Goal: Task Accomplishment & Management: Manage account settings

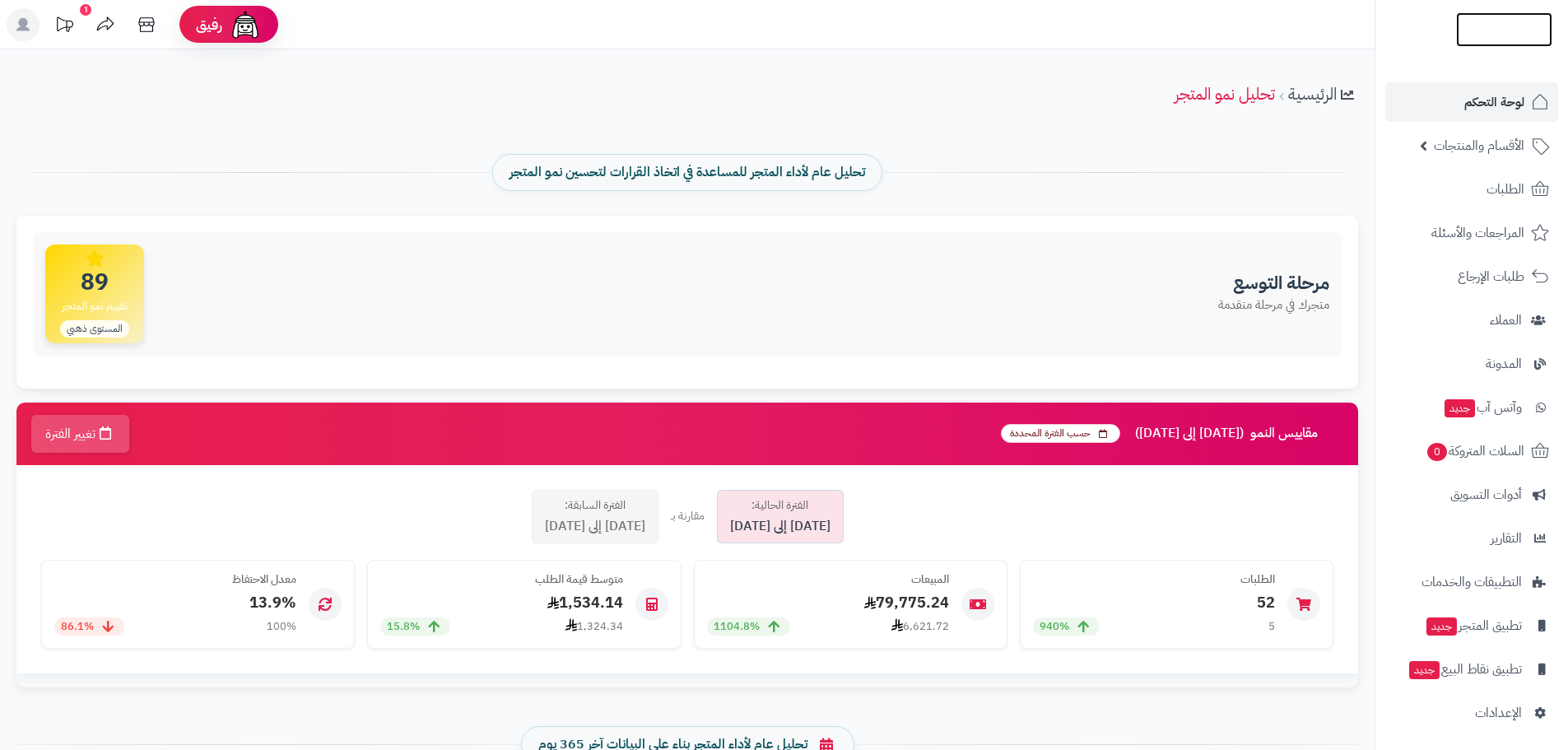
click at [1495, 44] on img at bounding box center [1505, 62] width 96 height 35
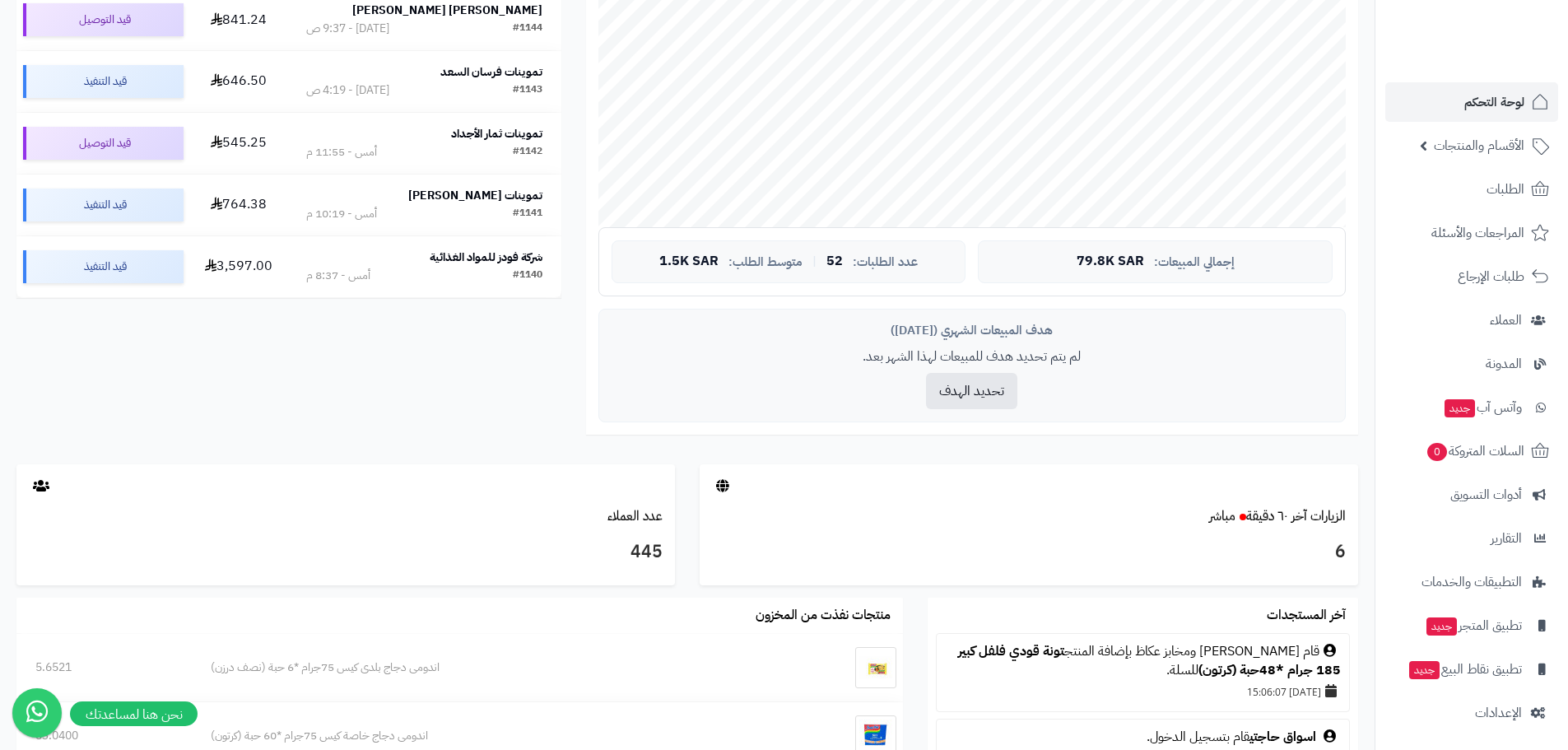
scroll to position [83, 0]
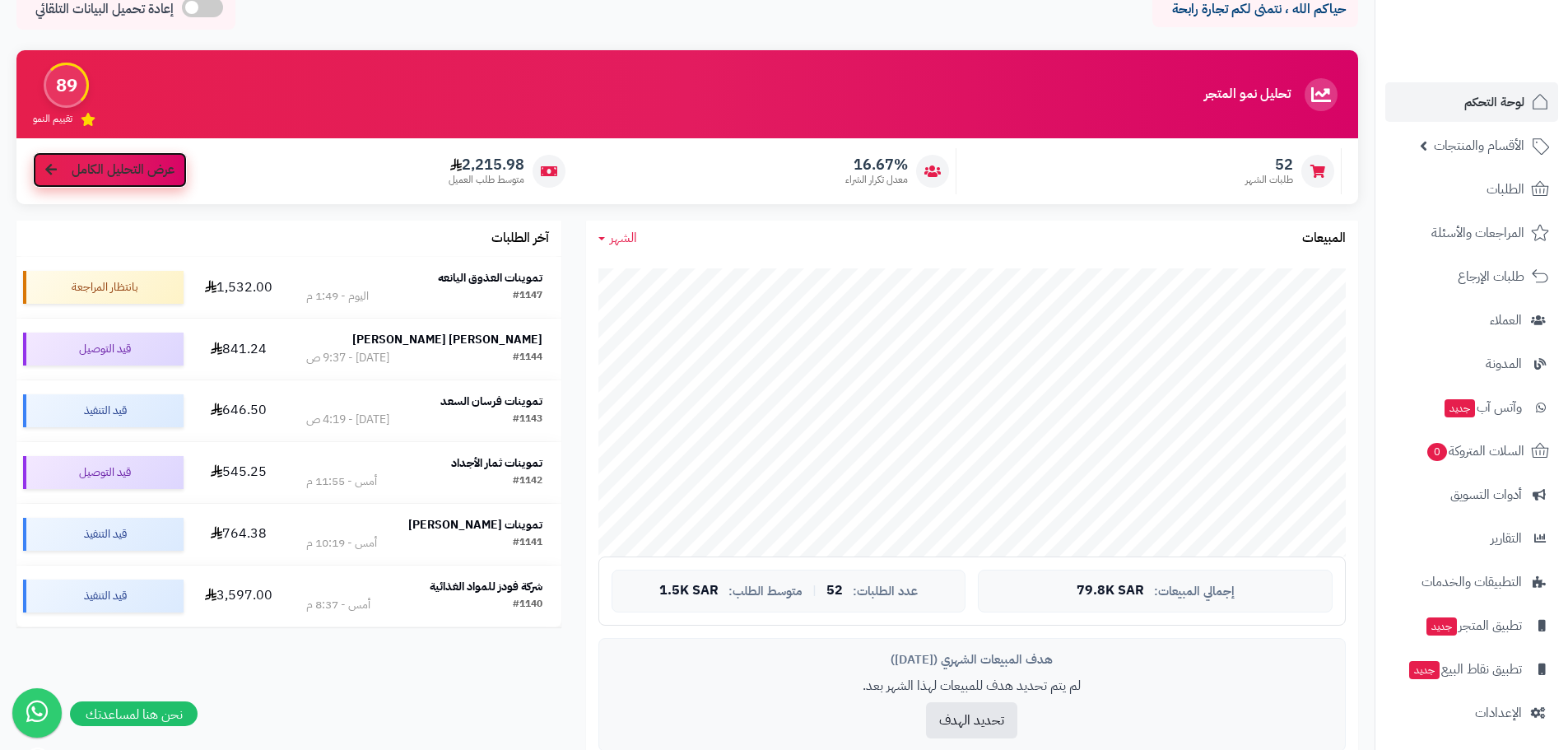
click at [141, 173] on span "عرض التحليل الكامل" at bounding box center [122, 170] width 103 height 19
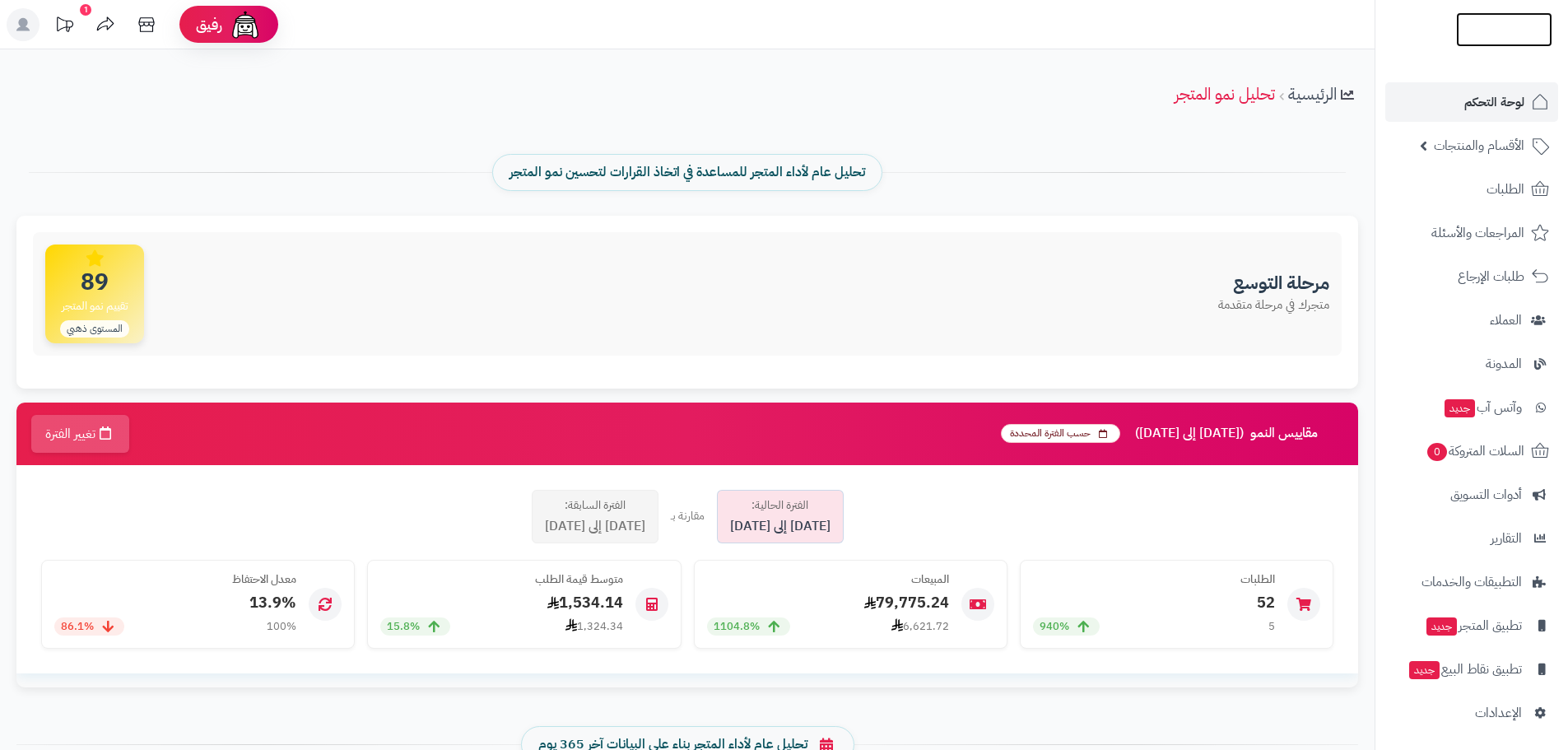
click at [1501, 46] on img at bounding box center [1505, 63] width 96 height 35
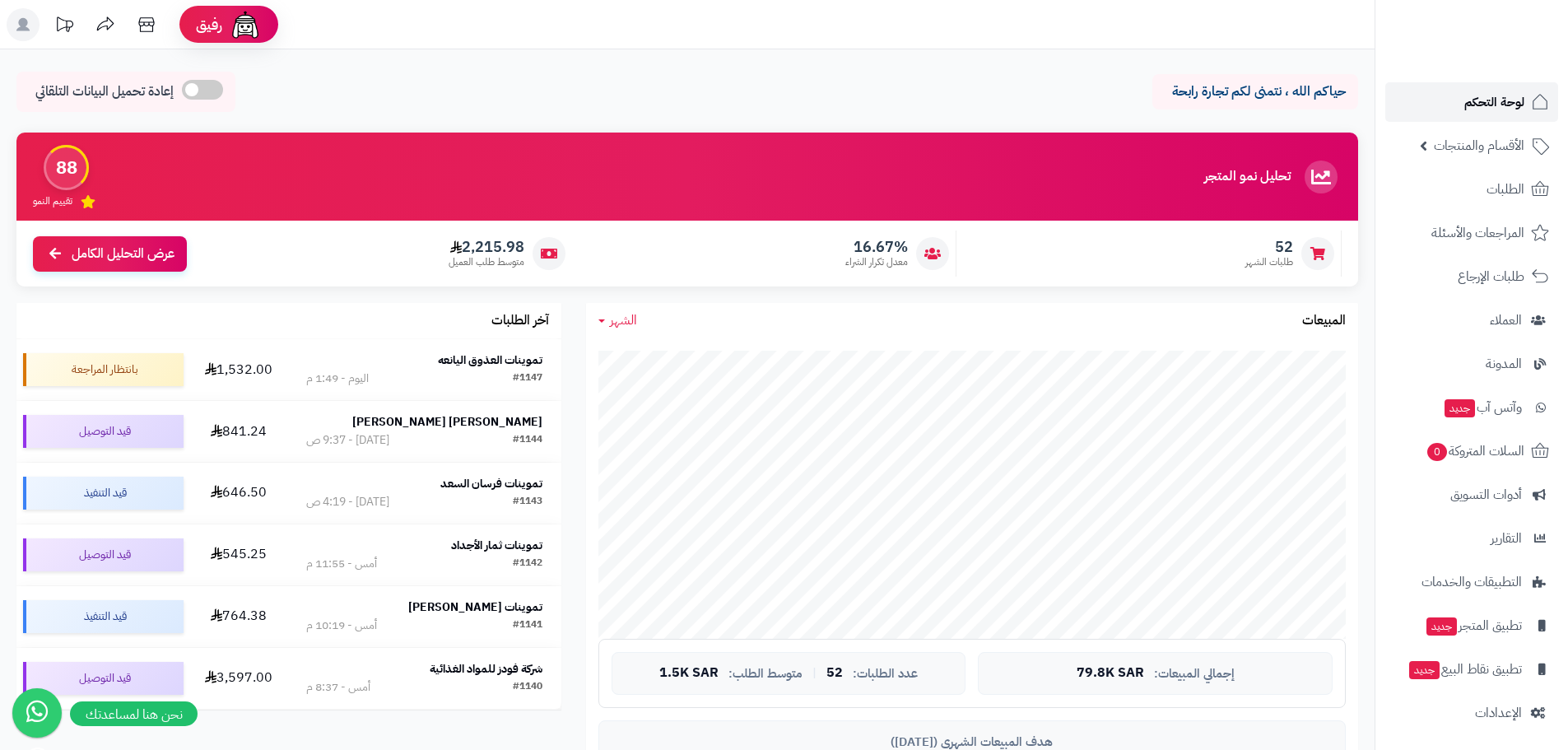
click at [1482, 105] on span "لوحة التحكم" at bounding box center [1494, 102] width 61 height 23
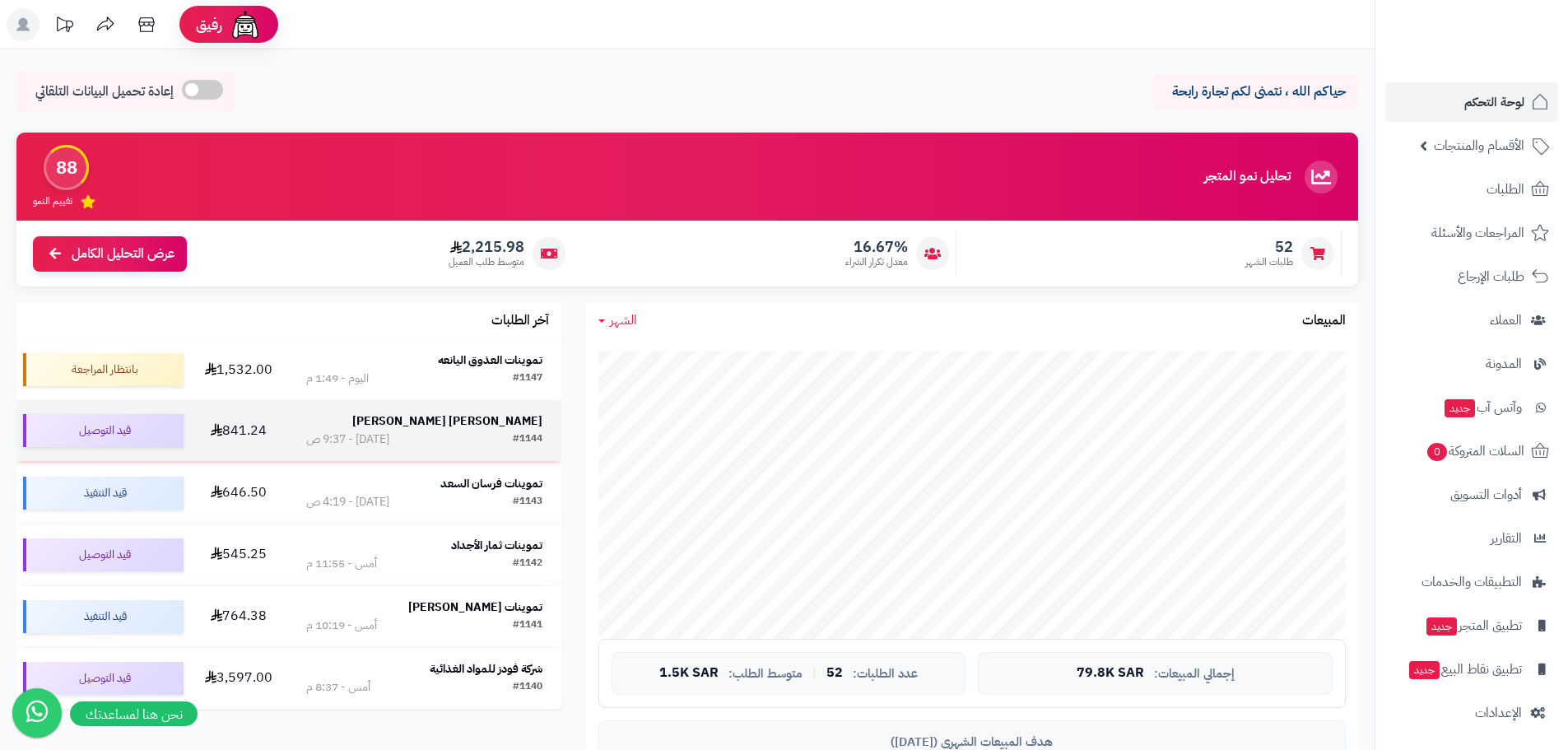
scroll to position [83, 0]
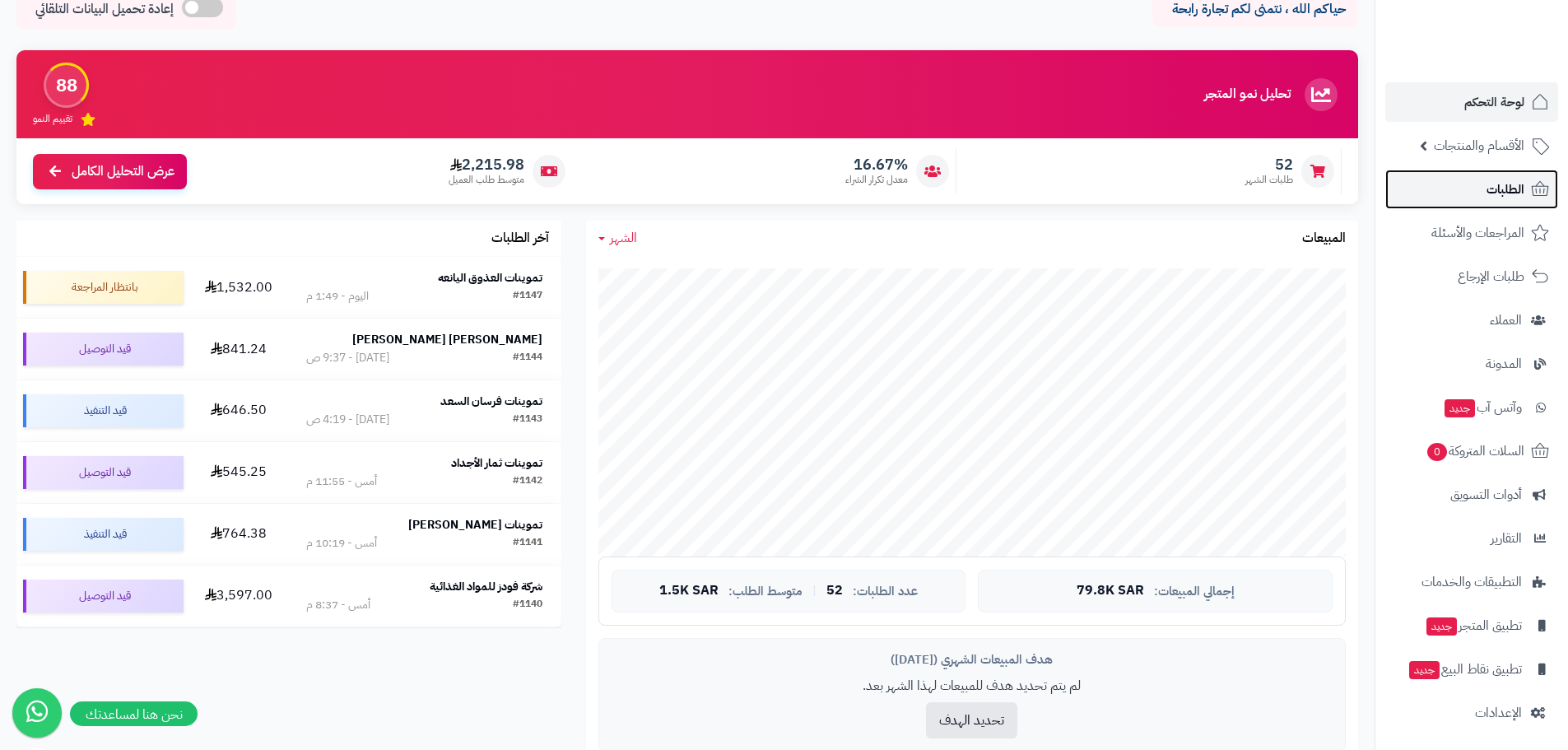
click at [1502, 190] on span "الطلبات" at bounding box center [1505, 189] width 37 height 23
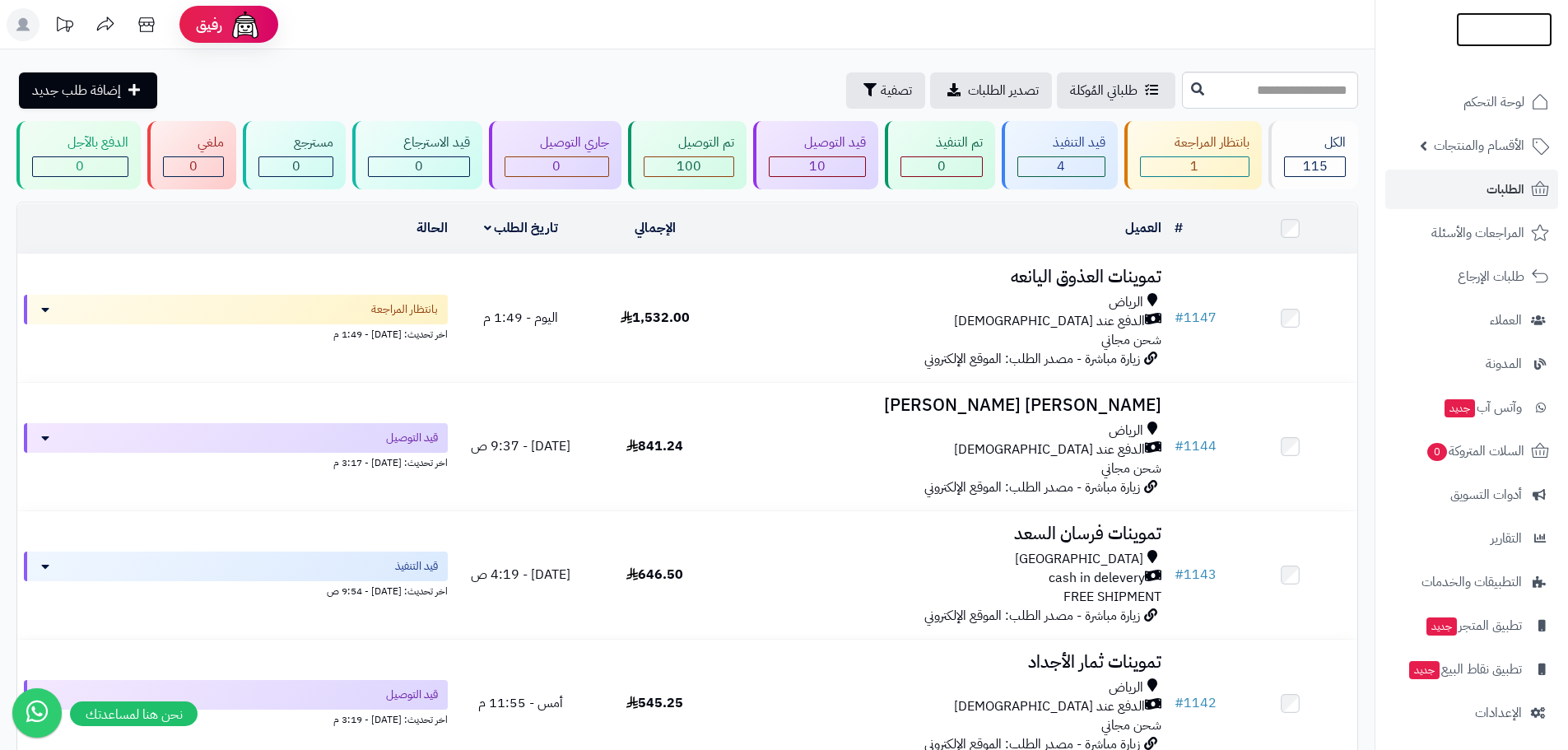
click at [1481, 46] on img at bounding box center [1505, 63] width 96 height 35
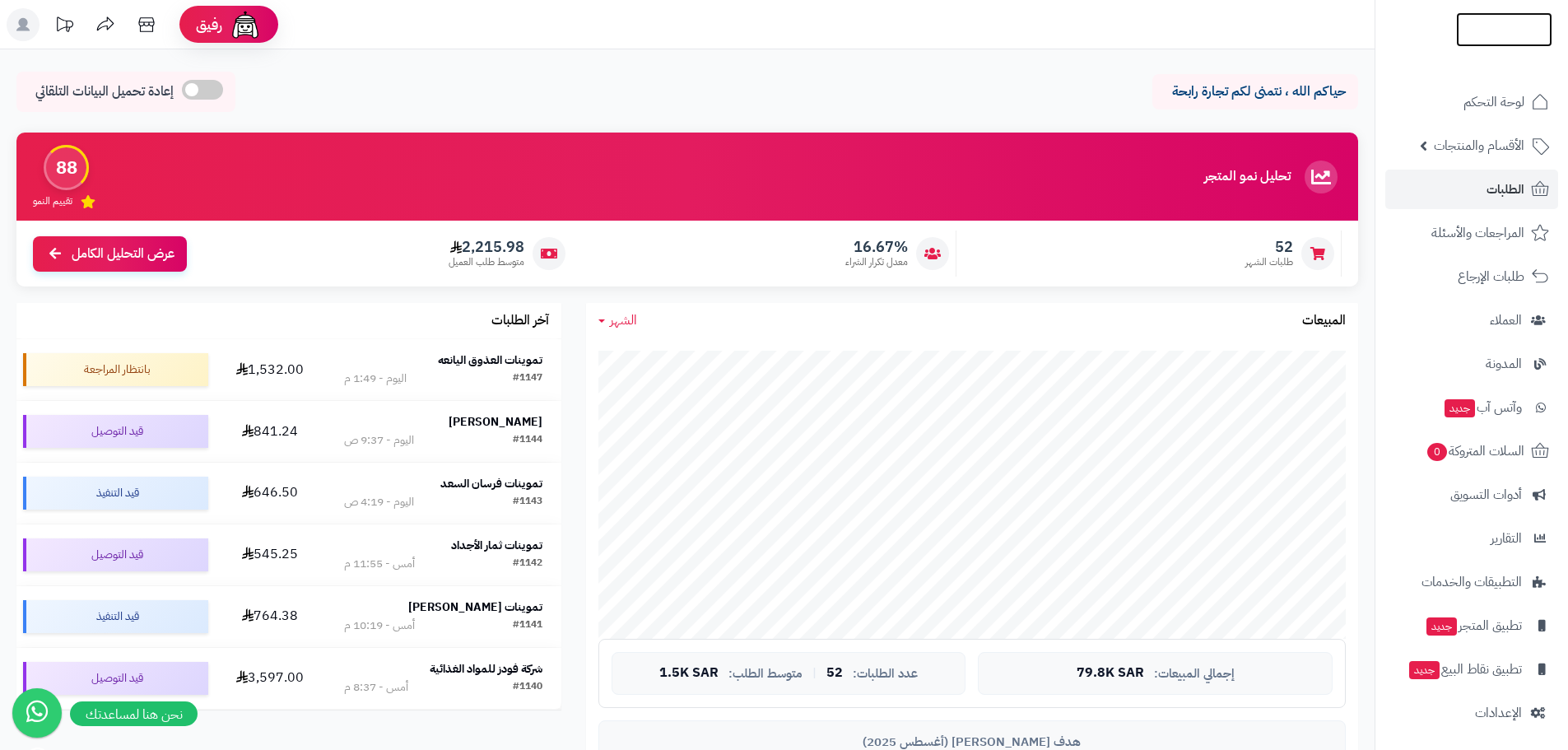
click at [1480, 47] on img at bounding box center [1505, 64] width 96 height 35
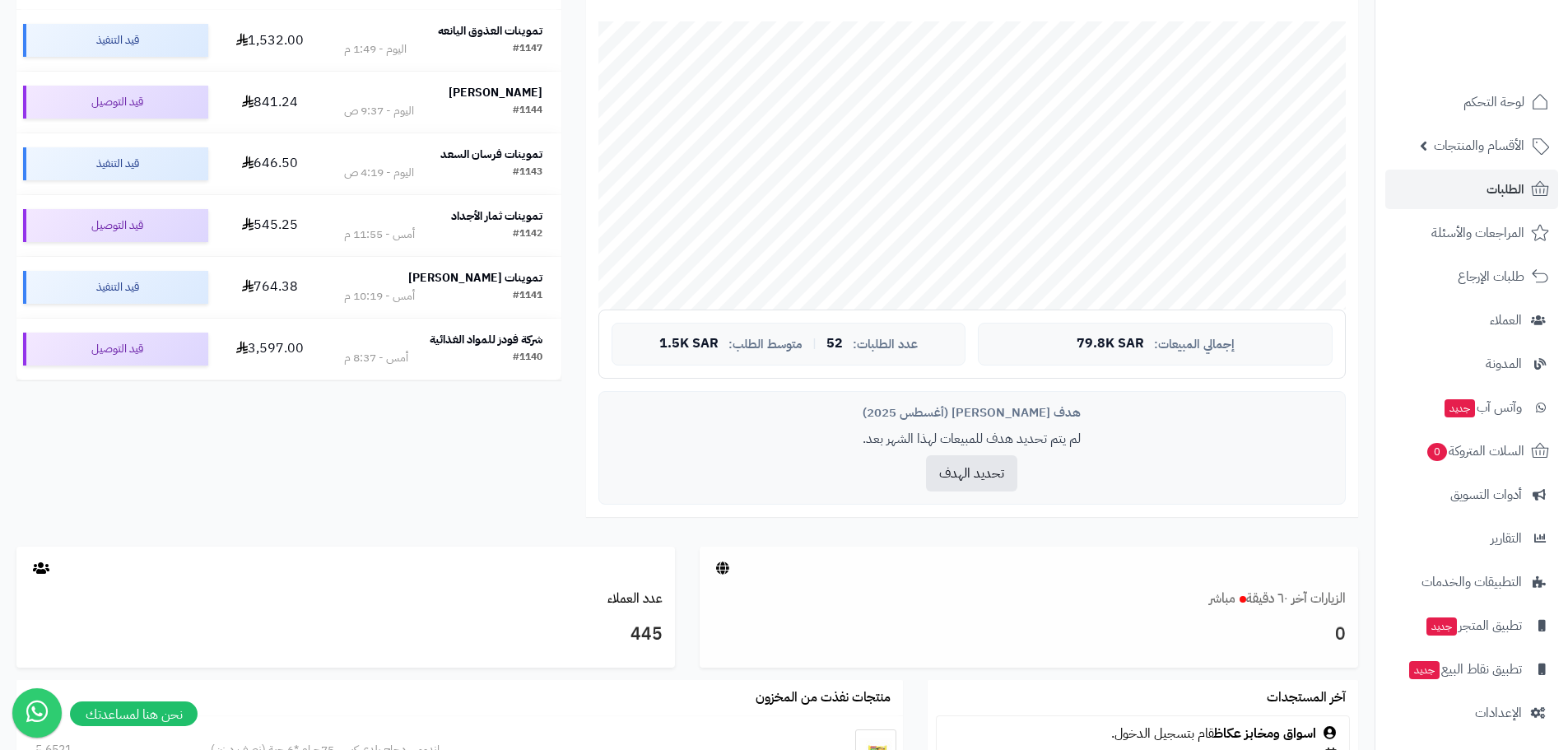
scroll to position [83, 0]
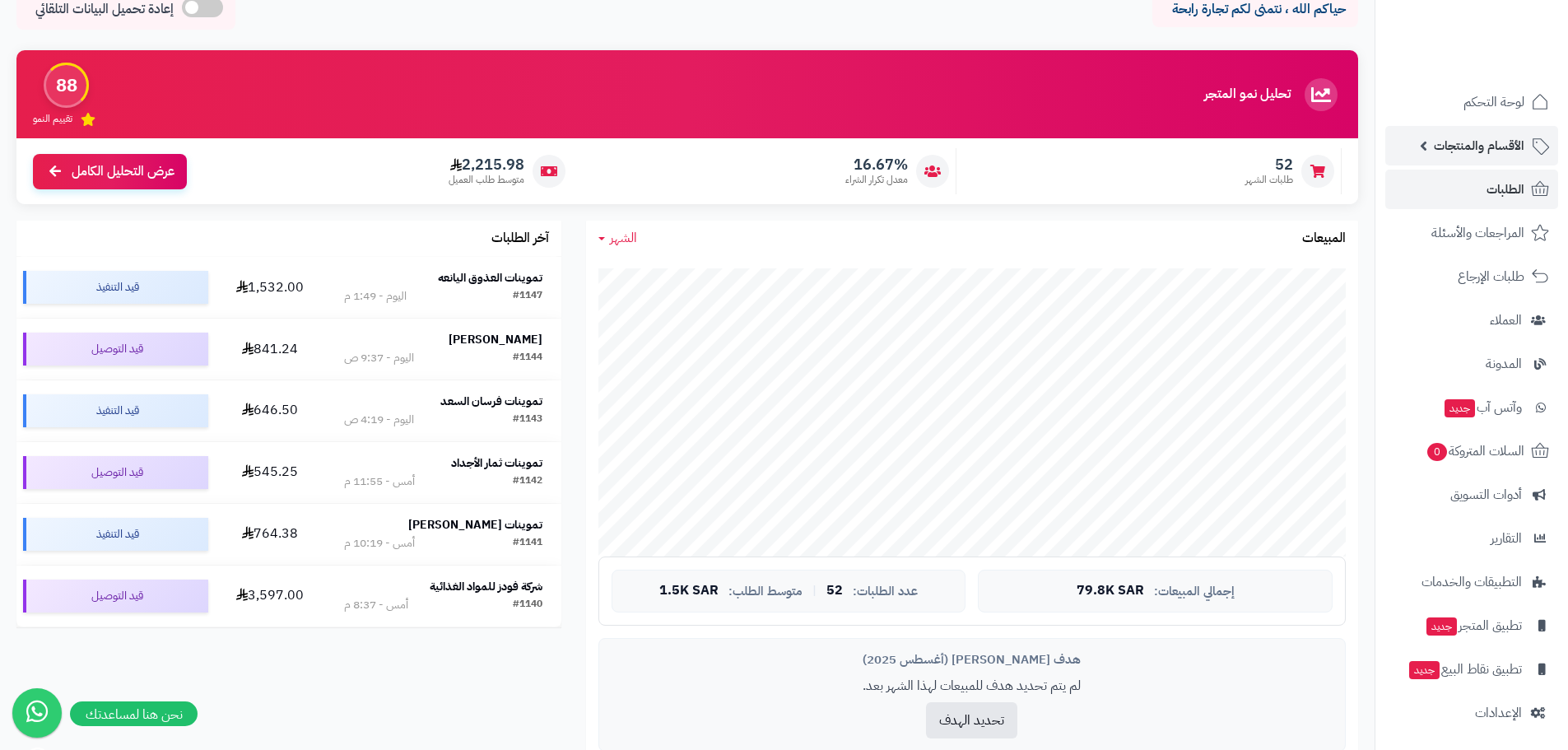
click at [1472, 150] on span "الأقسام والمنتجات" at bounding box center [1480, 146] width 90 height 23
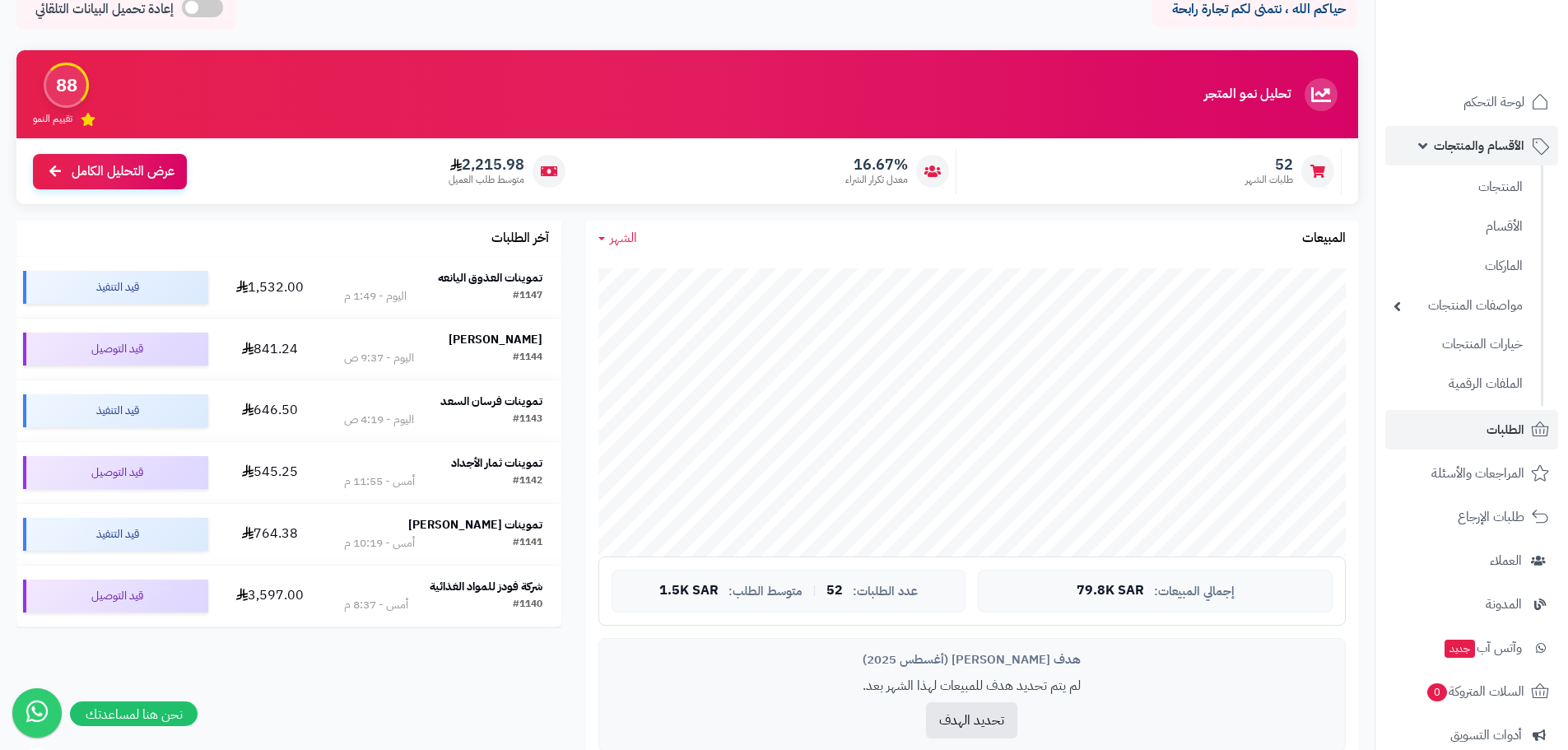
click at [1459, 144] on span "الأقسام والمنتجات" at bounding box center [1480, 146] width 90 height 23
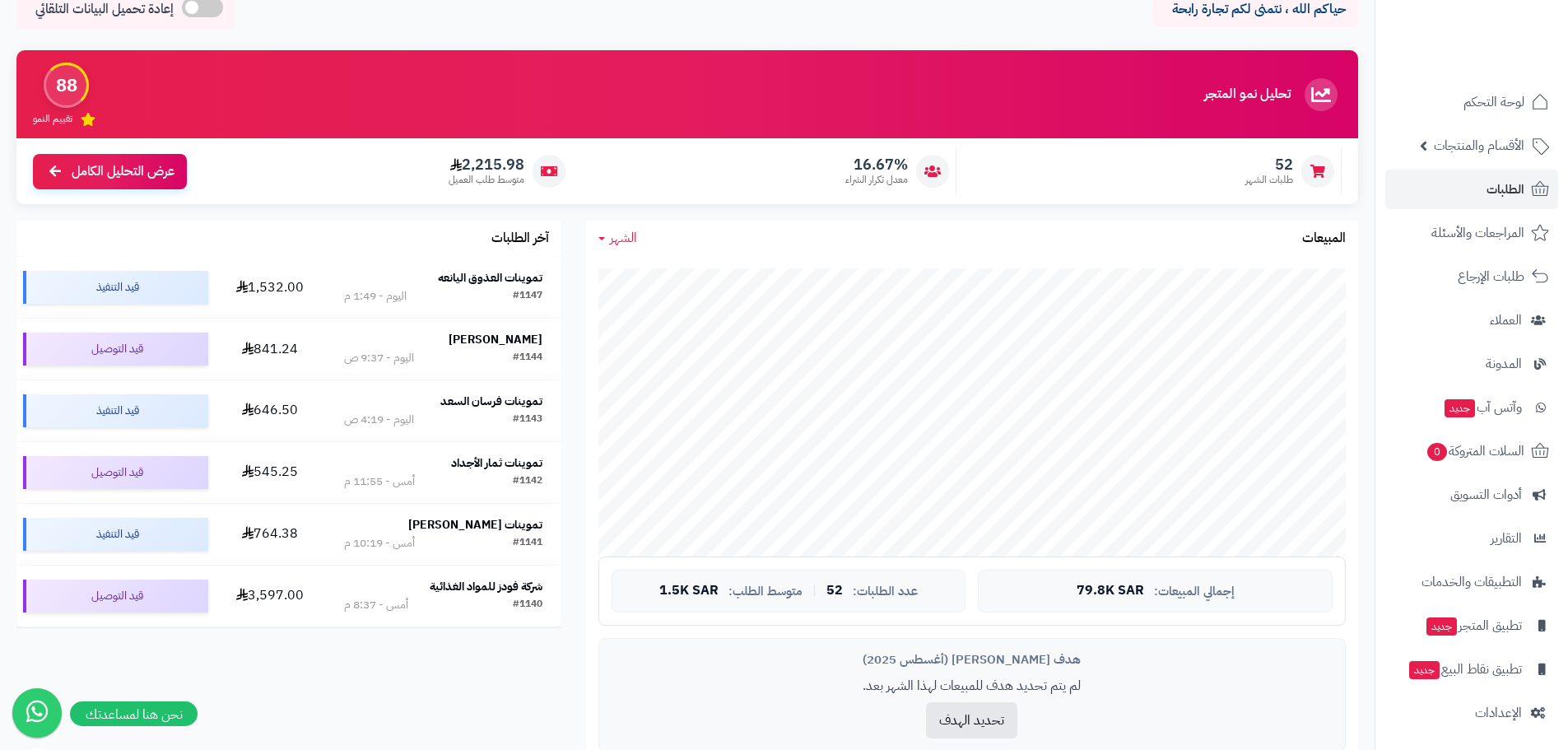
click at [1492, 12] on div at bounding box center [1471, 36] width 193 height 71
click at [1490, 44] on img at bounding box center [1505, 62] width 96 height 35
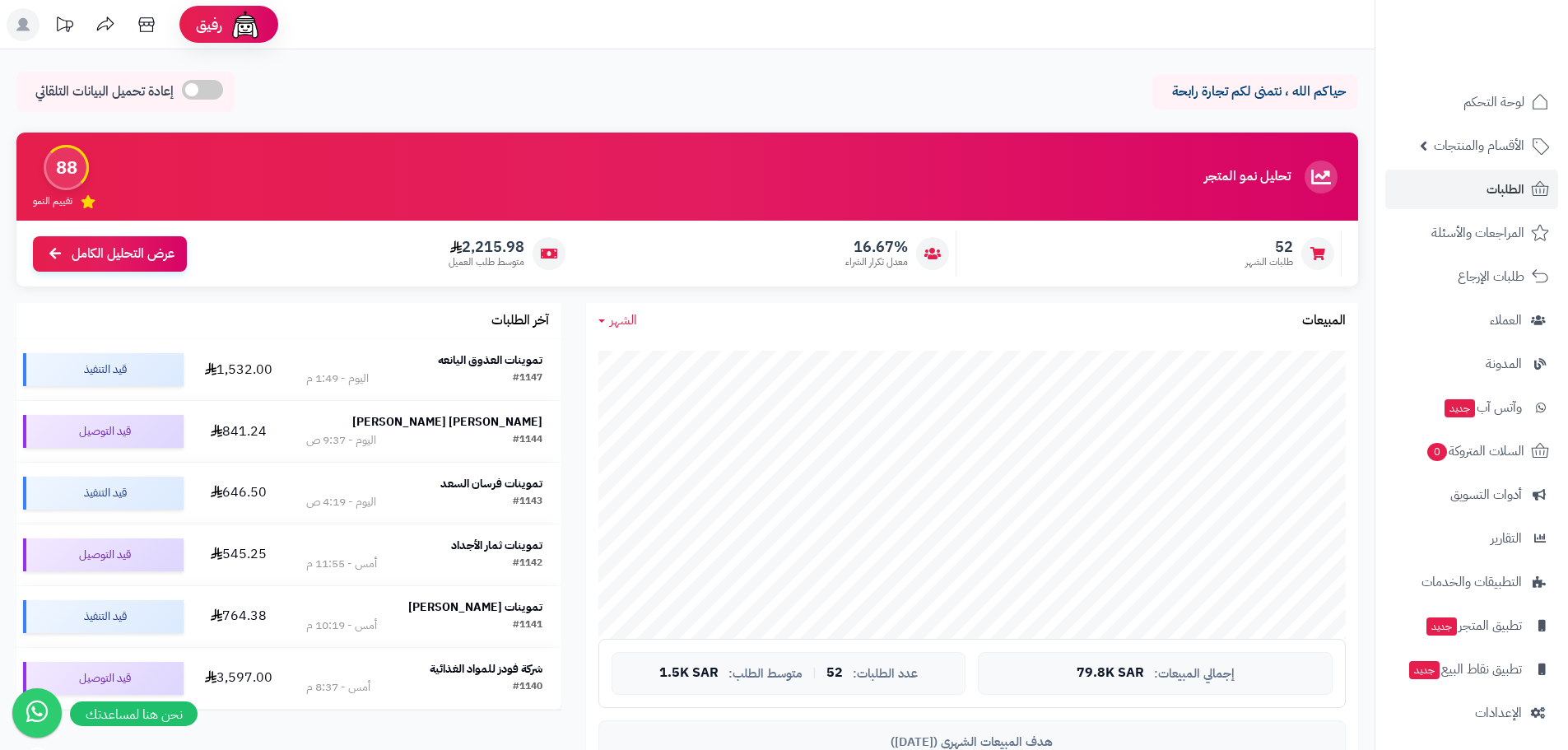
click at [620, 323] on span "الشهر" at bounding box center [623, 320] width 27 height 20
click at [679, 449] on link "السنة" at bounding box center [652, 451] width 132 height 31
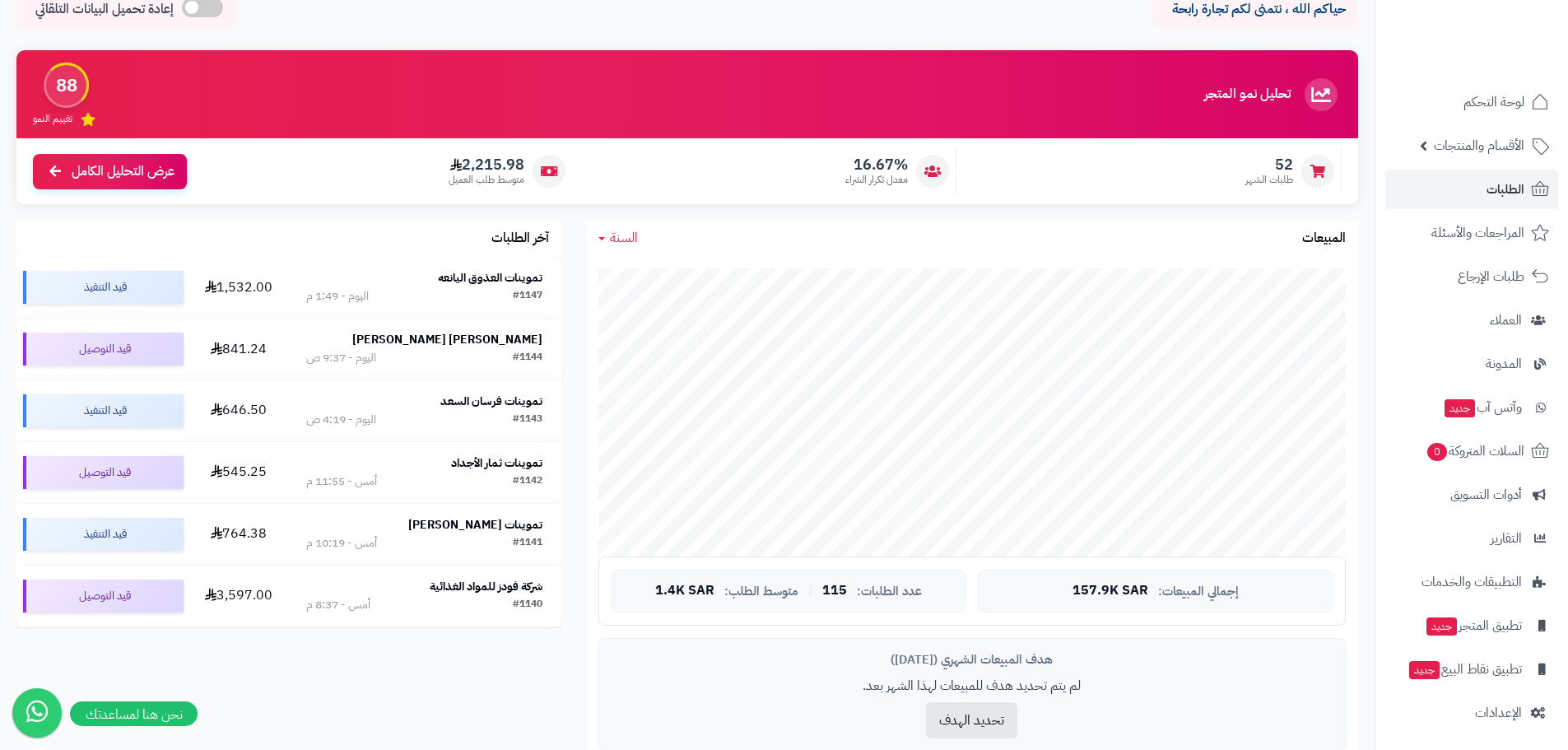
click at [607, 237] on link "السنة" at bounding box center [617, 238] width 39 height 19
click at [620, 270] on link "اليوم" at bounding box center [652, 277] width 132 height 31
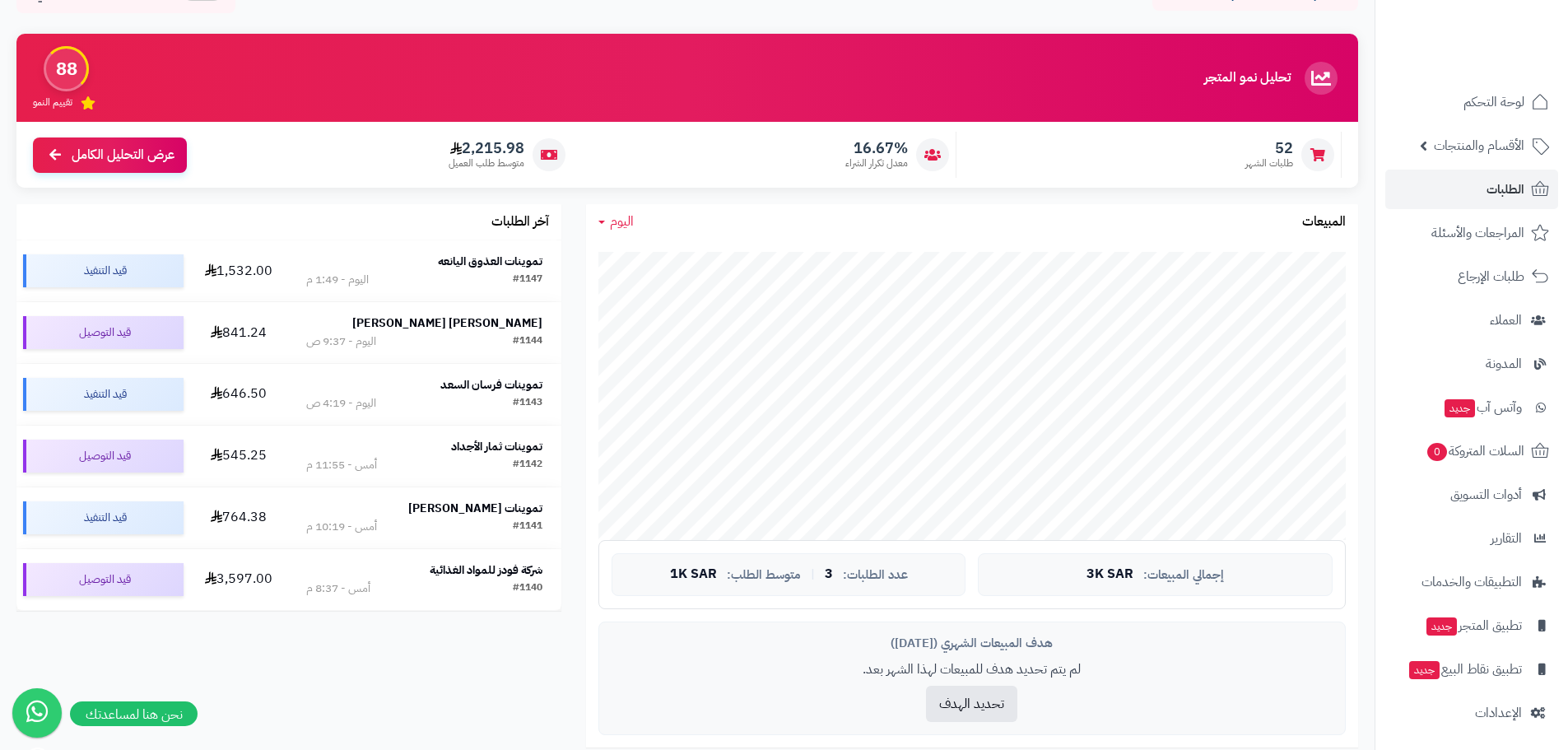
scroll to position [0, 0]
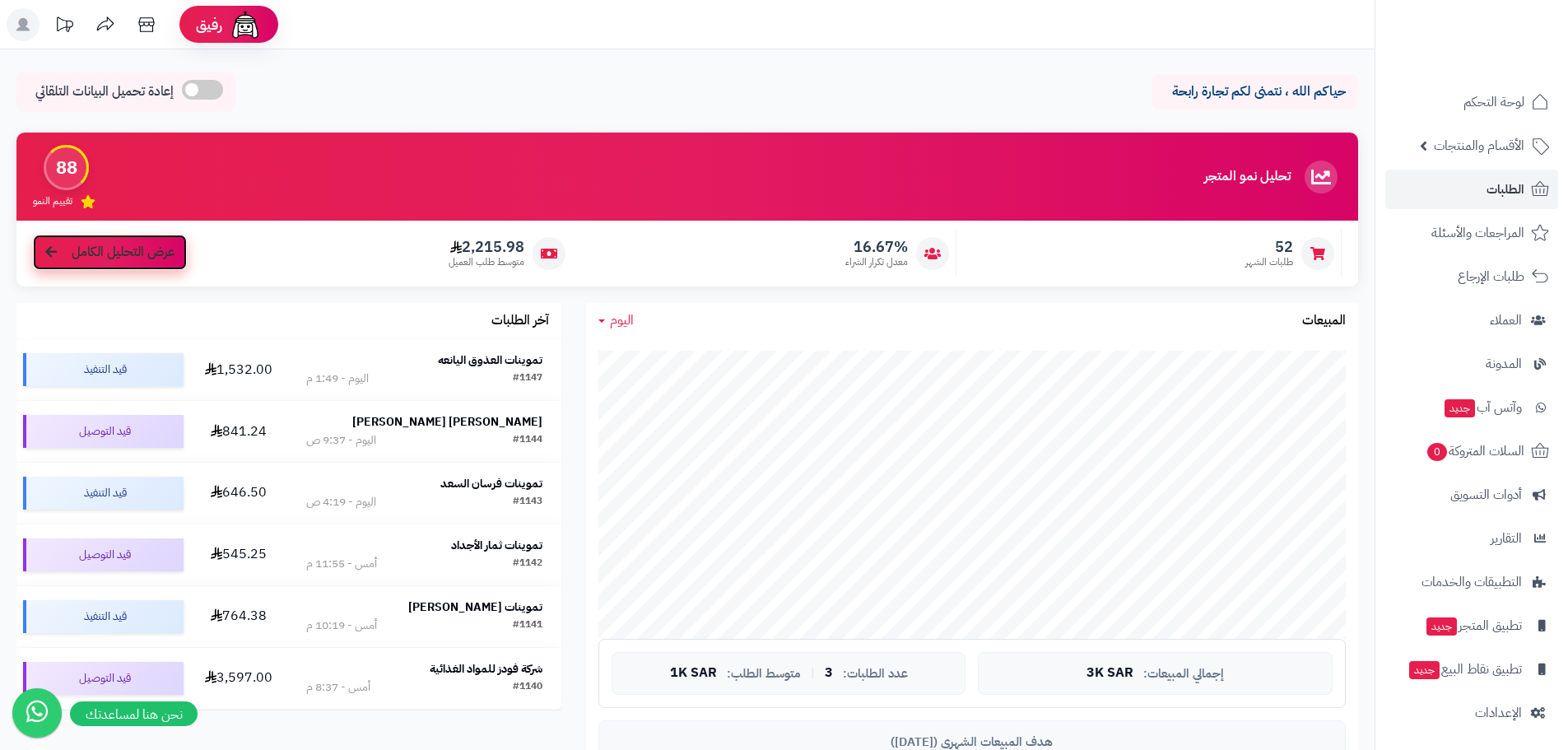
click at [131, 256] on span "عرض التحليل الكامل" at bounding box center [122, 253] width 103 height 19
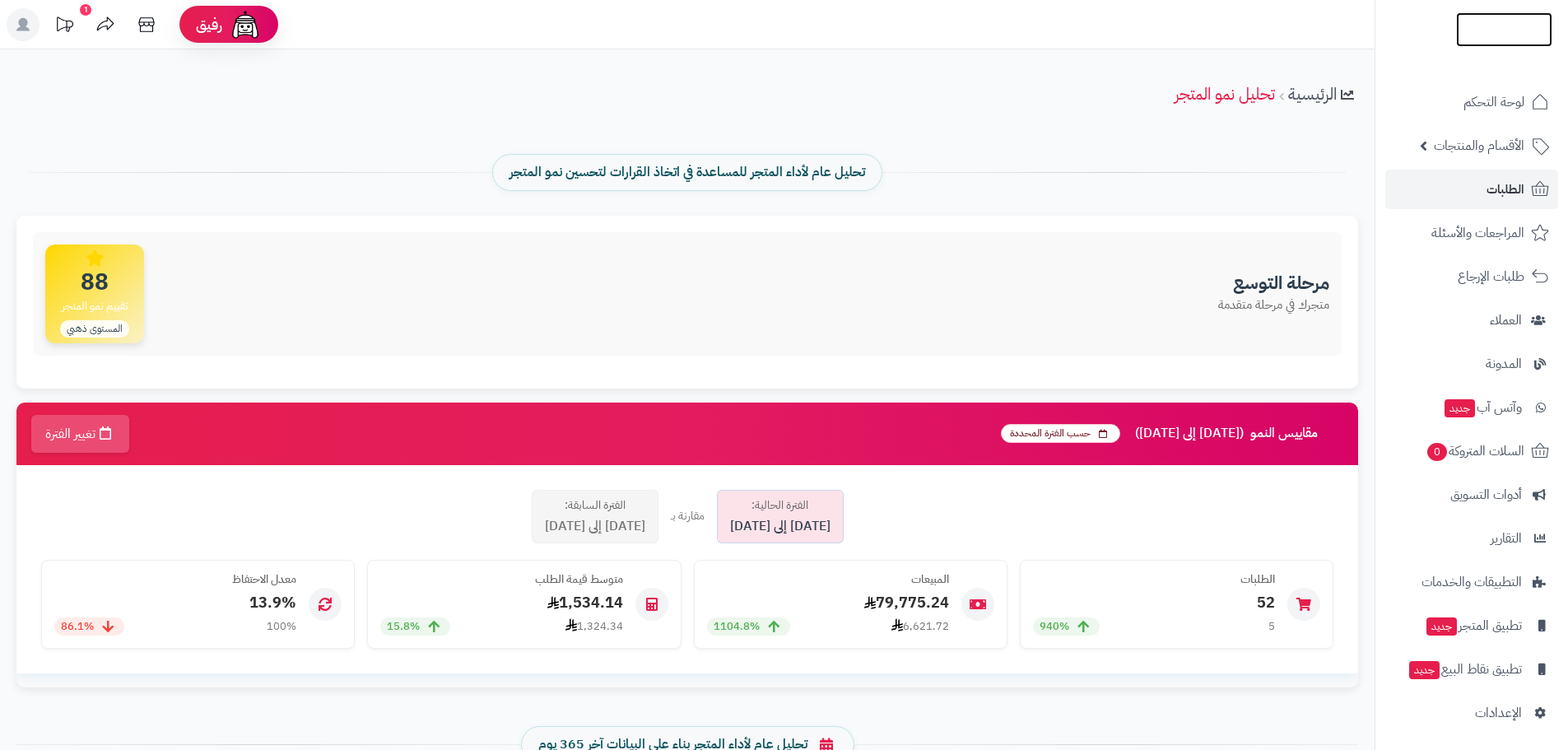
click at [1484, 47] on img at bounding box center [1505, 64] width 96 height 35
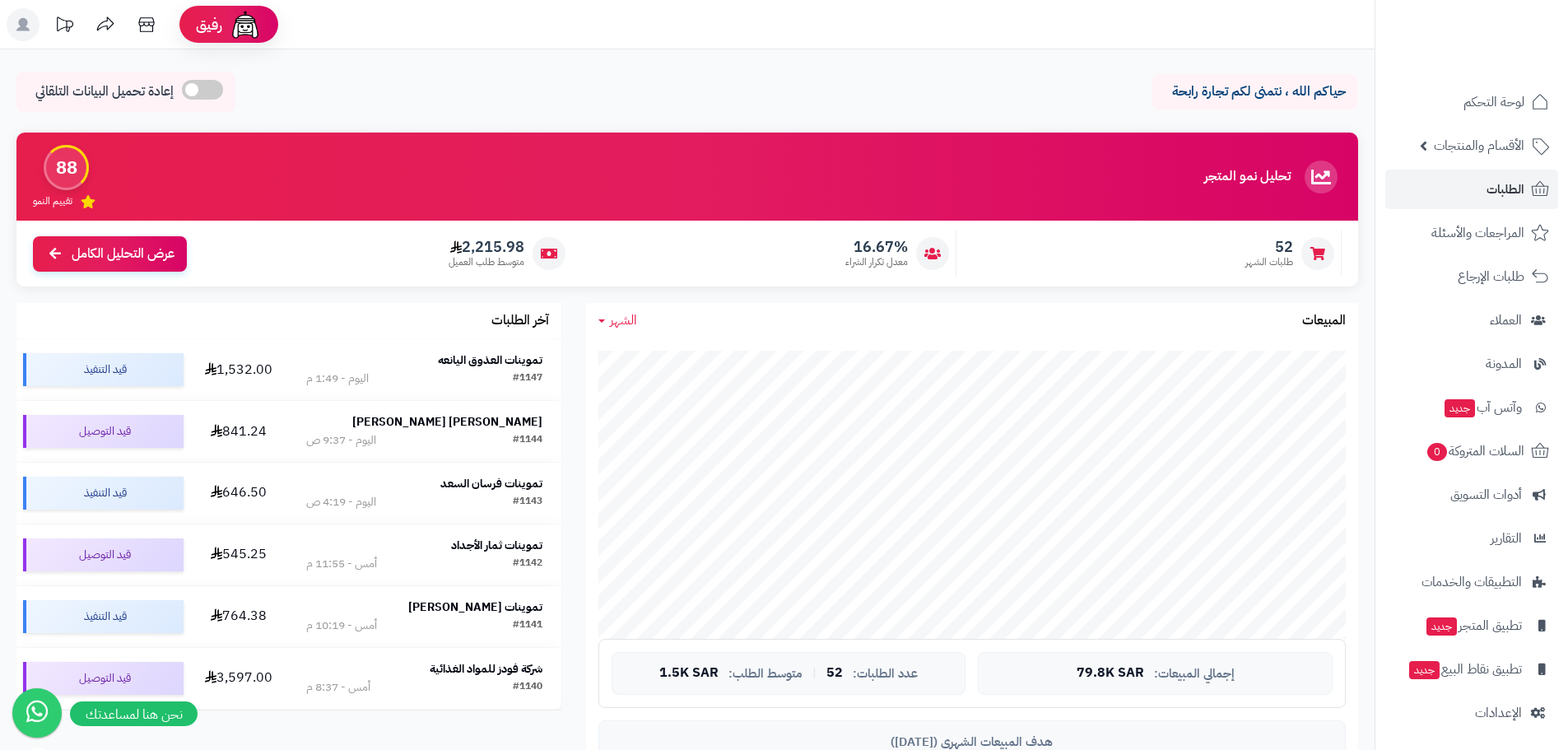
scroll to position [247, 0]
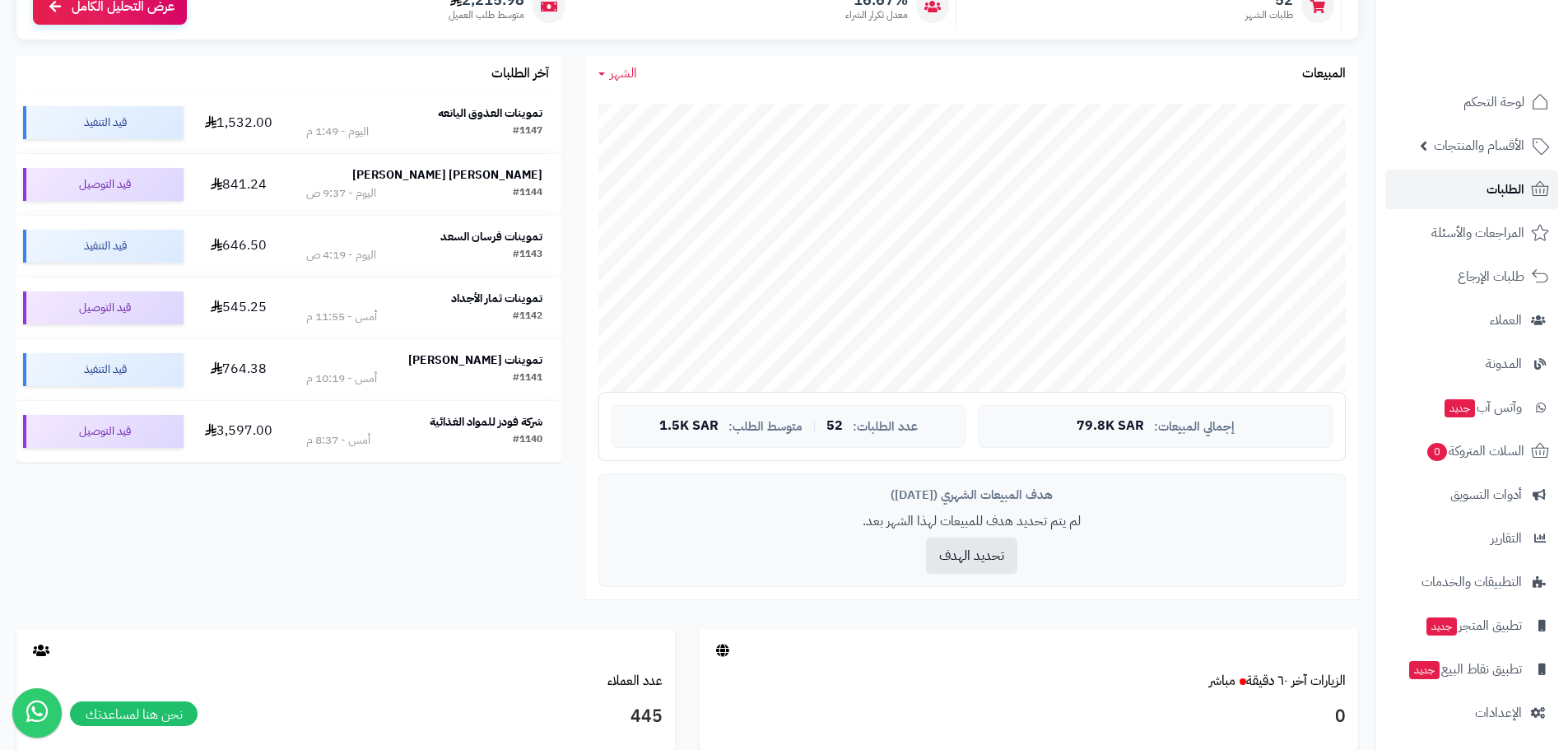
click at [1484, 197] on link "الطلبات" at bounding box center [1472, 188] width 173 height 39
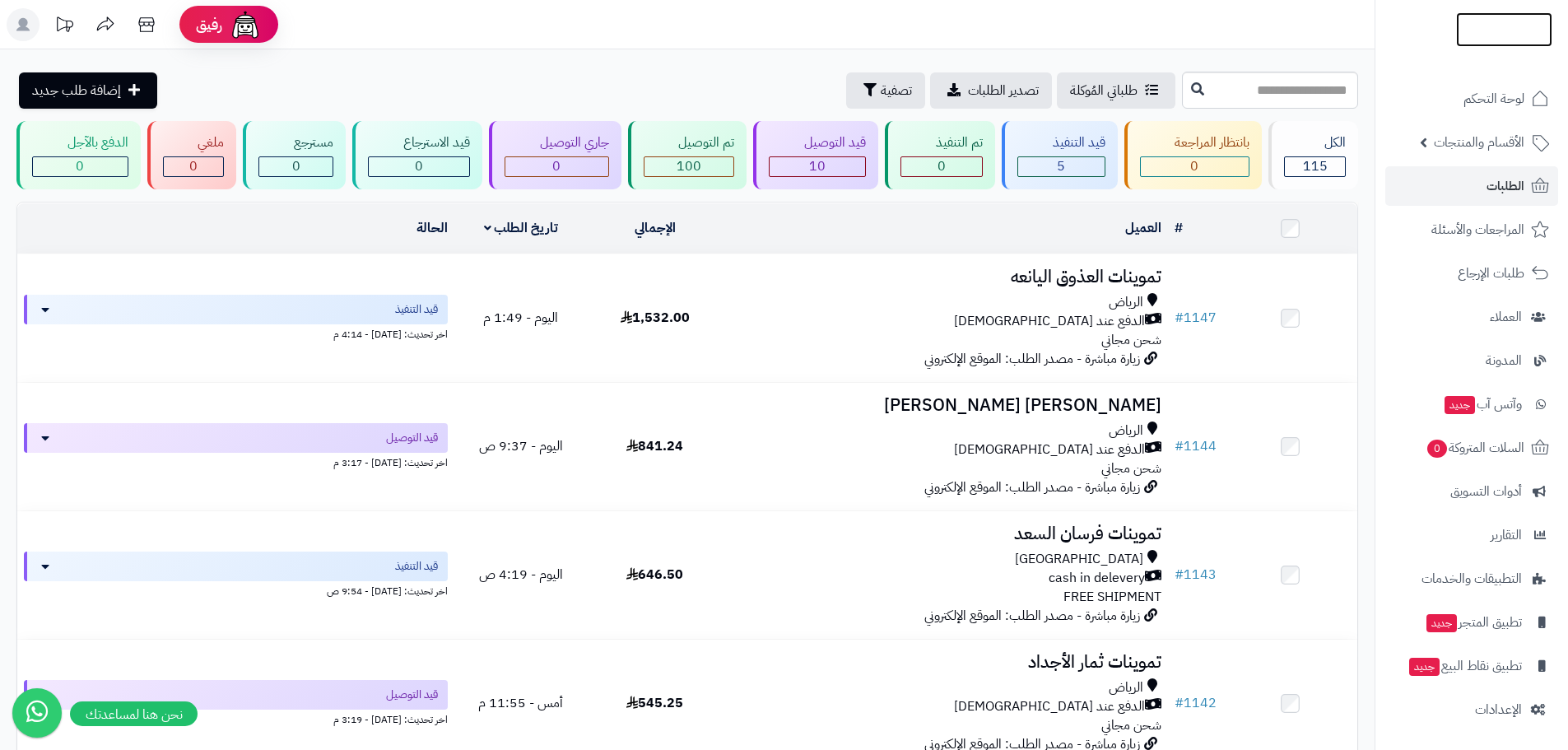
click at [1500, 43] on img at bounding box center [1505, 61] width 96 height 35
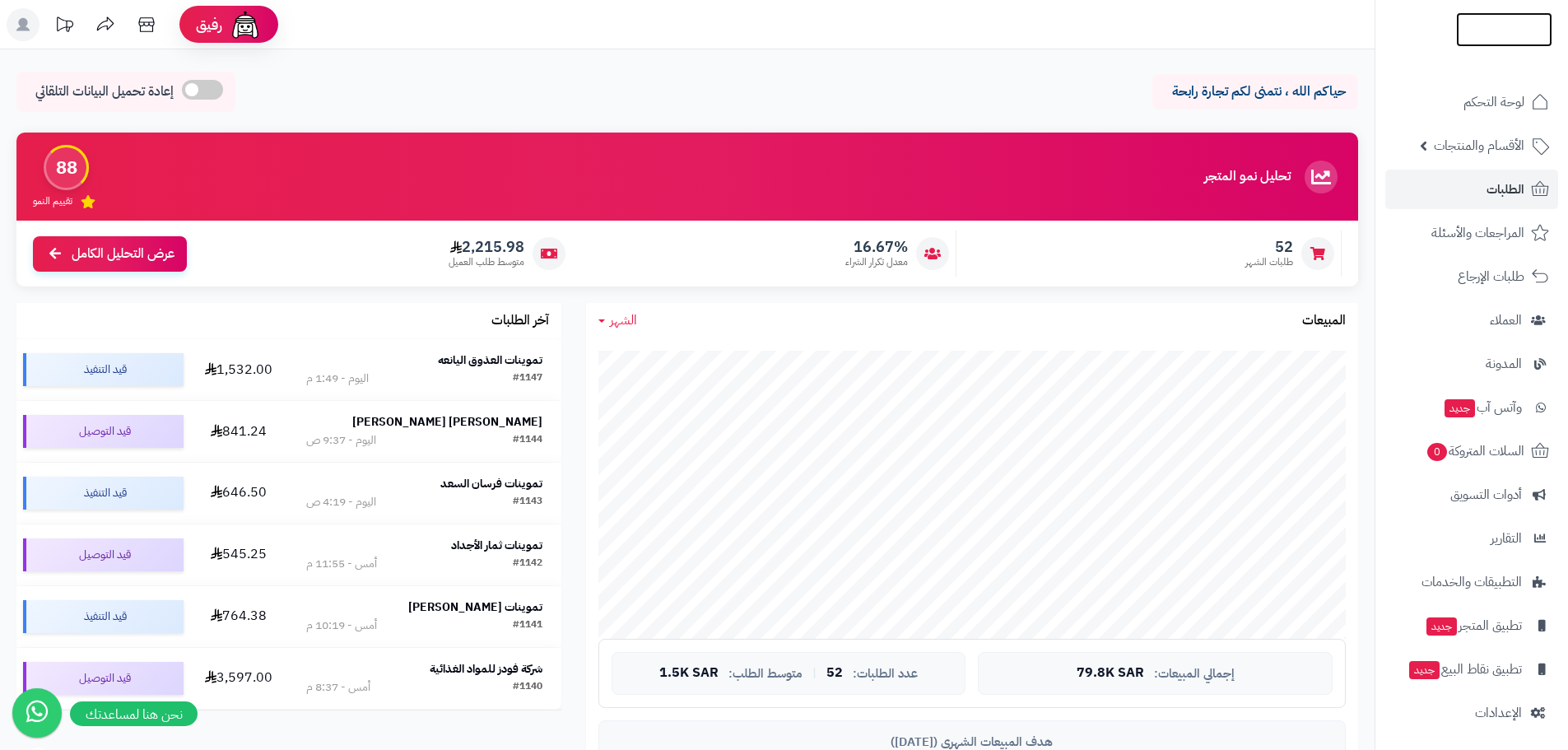
click at [1479, 46] on img at bounding box center [1505, 63] width 96 height 35
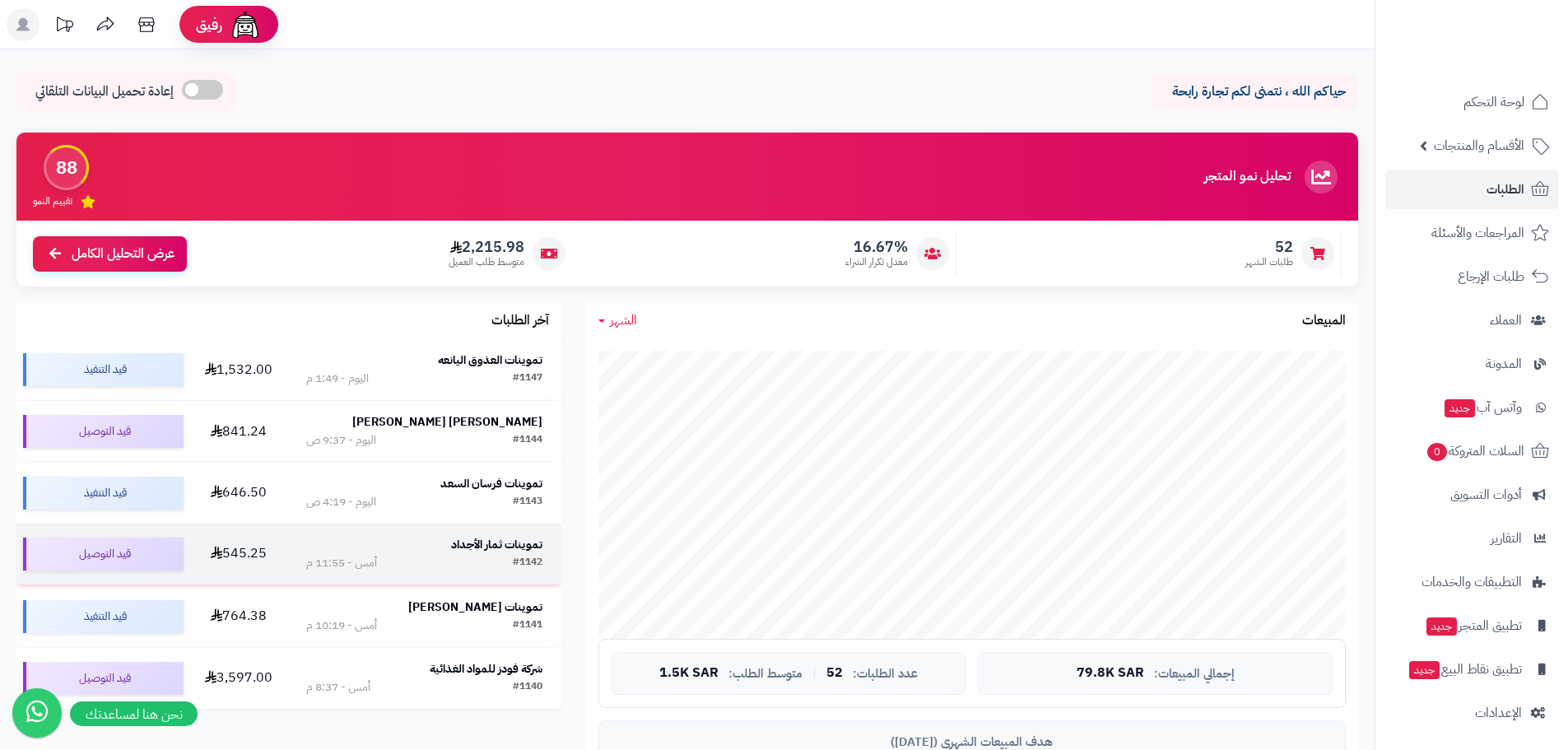
click at [466, 547] on strong "تموينات ثمار الأجداد" at bounding box center [496, 544] width 91 height 17
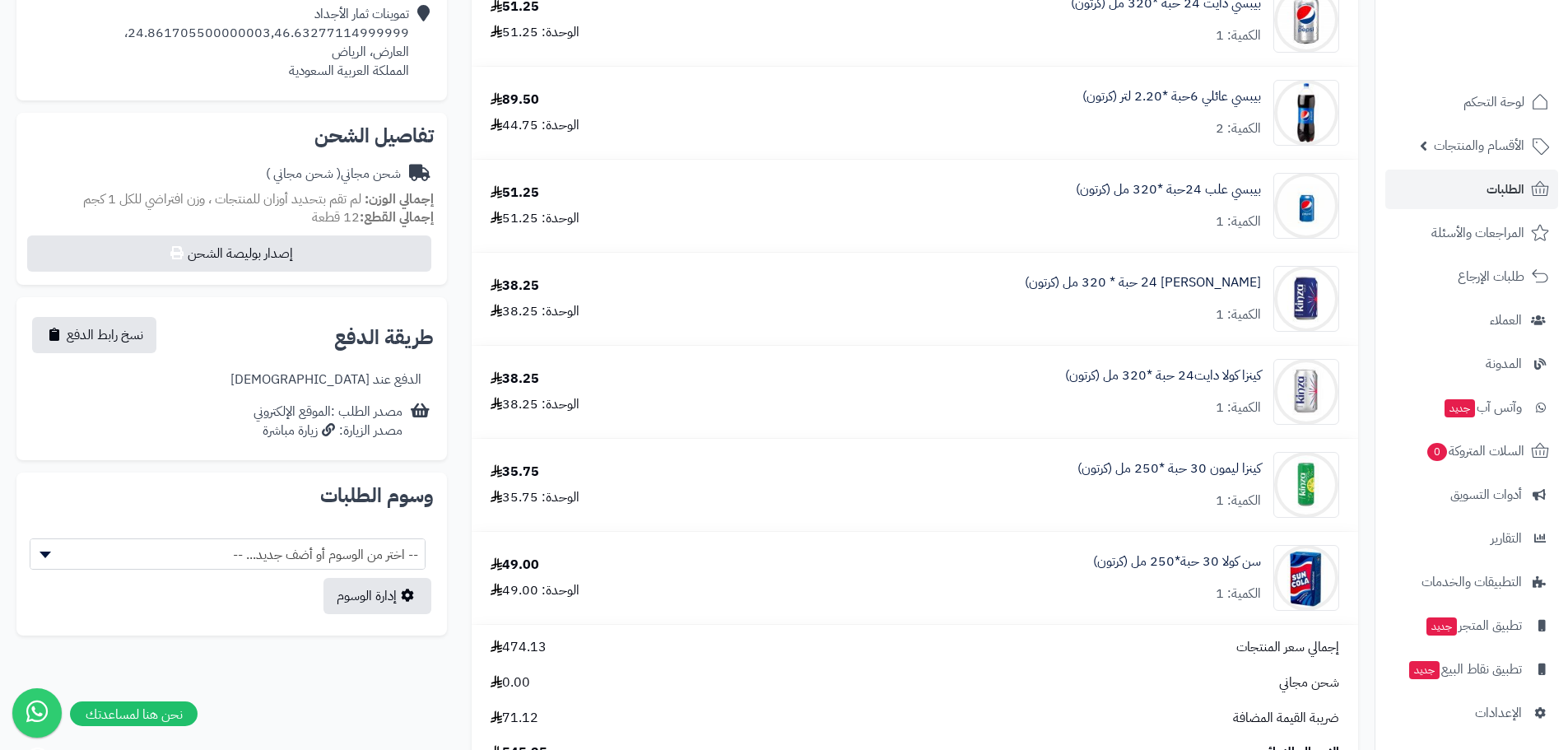
scroll to position [164, 0]
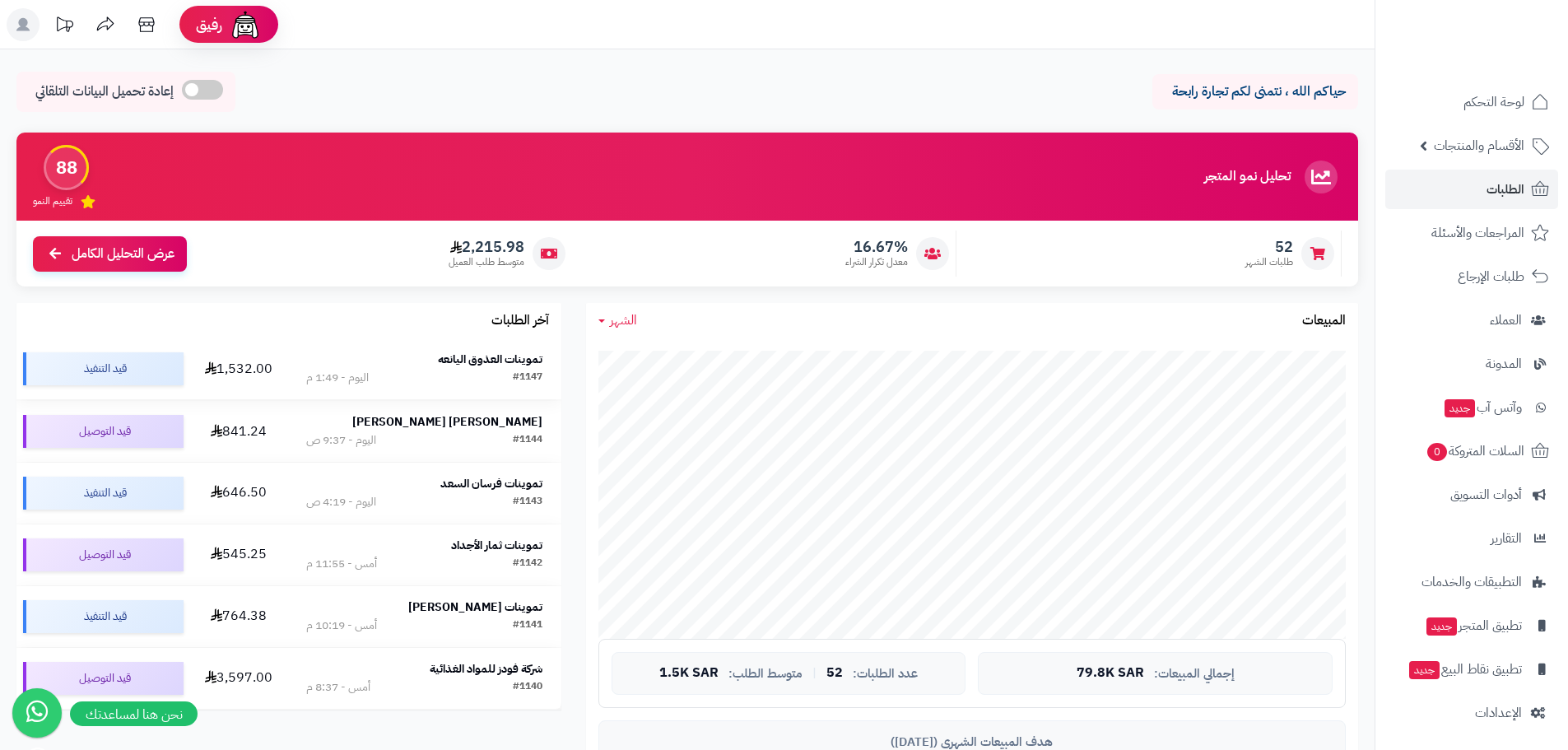
click at [456, 360] on strong "تموينات العذوق اليانعه" at bounding box center [490, 360] width 105 height 17
click at [480, 665] on strong "شركة فودز للمواد الغذائية" at bounding box center [485, 668] width 112 height 17
